Goal: Information Seeking & Learning: Learn about a topic

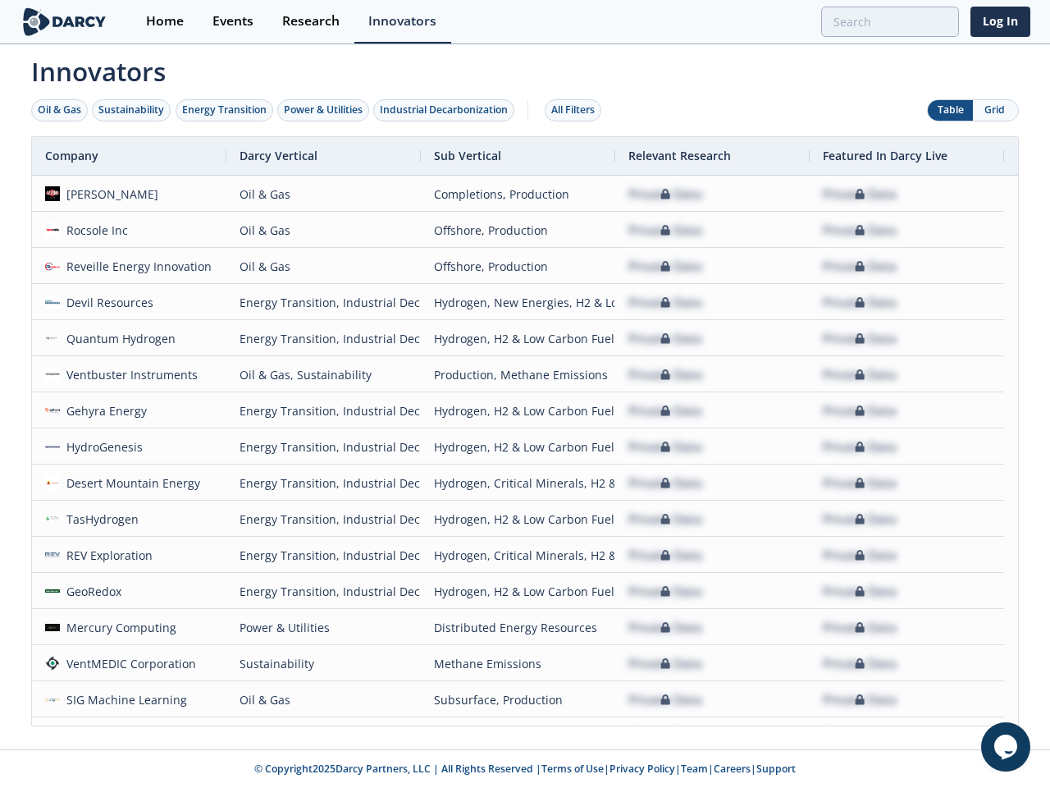
click at [60, 110] on div "Oil & Gas" at bounding box center [59, 110] width 43 height 15
click at [132, 110] on div "Sustainability" at bounding box center [131, 110] width 66 height 15
click at [225, 110] on div "Energy Transition" at bounding box center [224, 110] width 85 height 15
click at [325, 110] on div "Power & Utilities" at bounding box center [323, 110] width 79 height 15
click at [447, 110] on div "Industrial Decarbonization" at bounding box center [444, 110] width 128 height 15
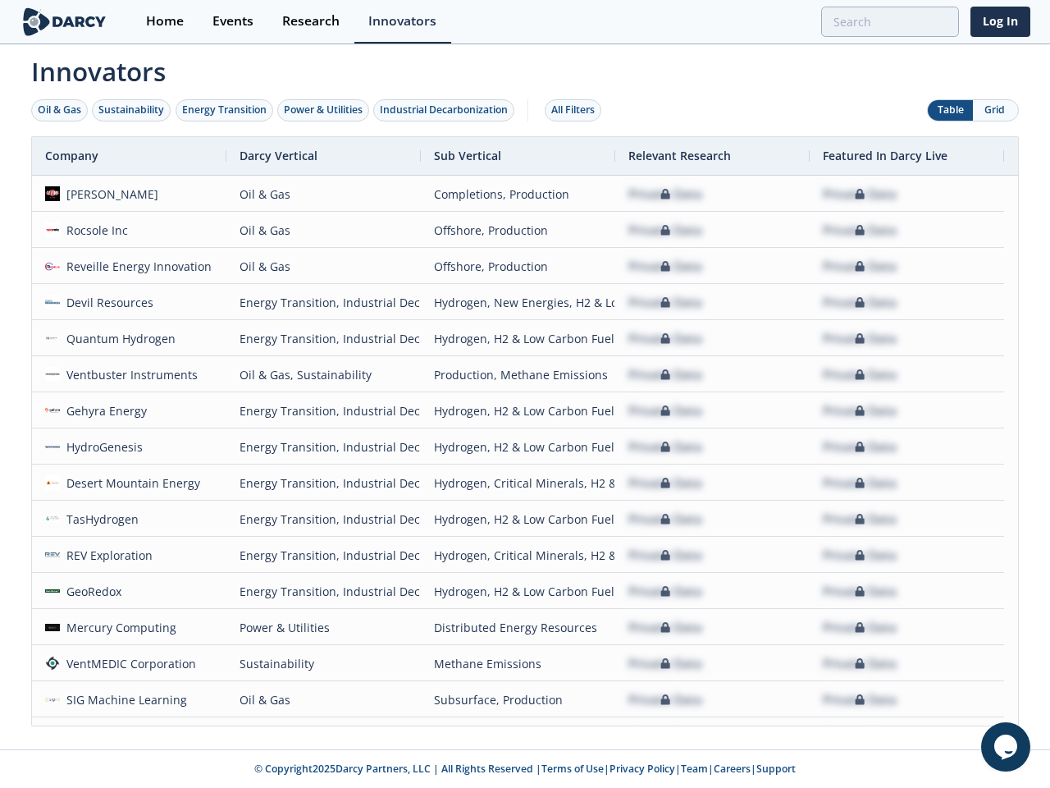
click at [578, 110] on div "All Filters" at bounding box center [572, 110] width 43 height 15
